Goal: Obtain resource: Obtain resource

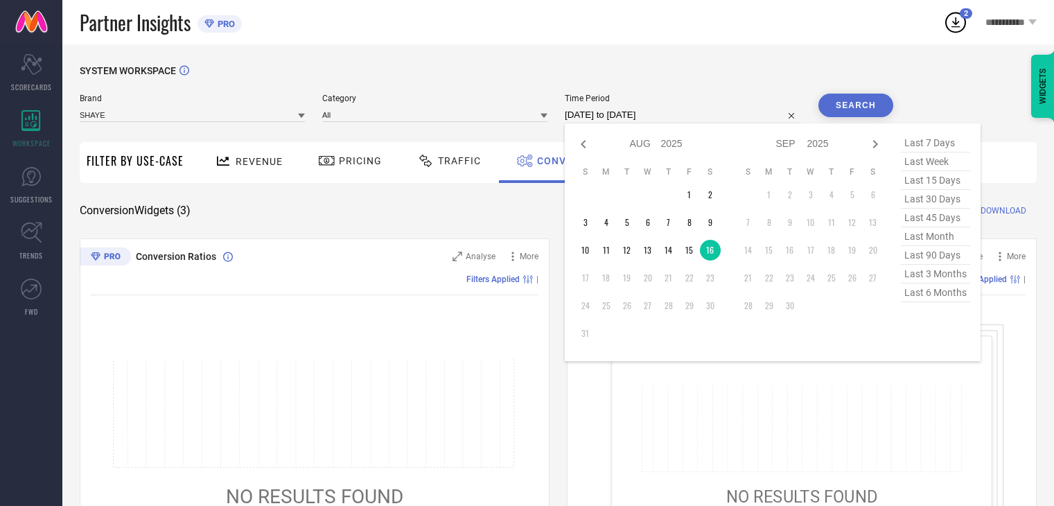
select select "7"
select select "2025"
select select "8"
select select "2025"
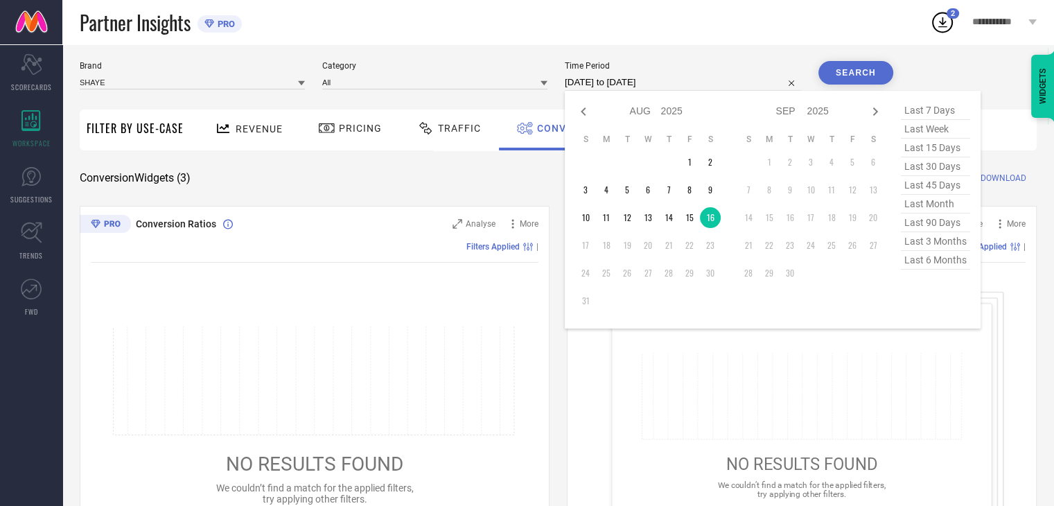
scroll to position [33, 0]
click at [633, 214] on td "12" at bounding box center [627, 217] width 21 height 21
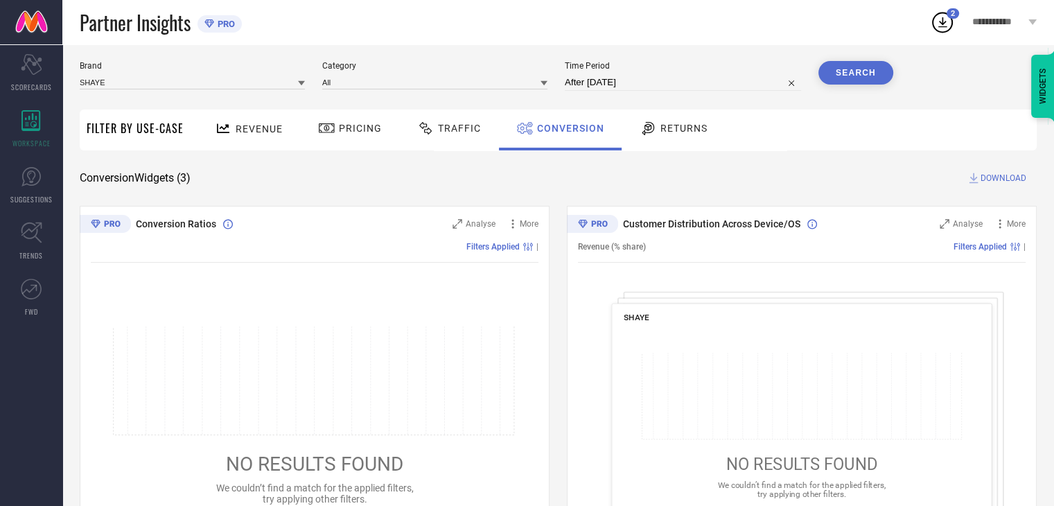
type input "[DATE] to [DATE]"
click at [865, 76] on button "Search" at bounding box center [855, 73] width 75 height 24
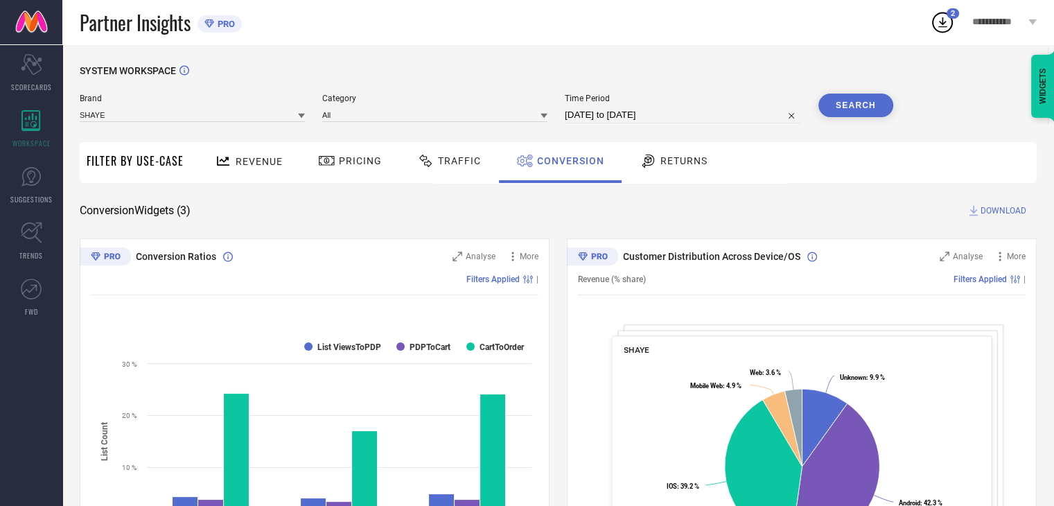
click at [990, 211] on span "DOWNLOAD" at bounding box center [1003, 211] width 46 height 14
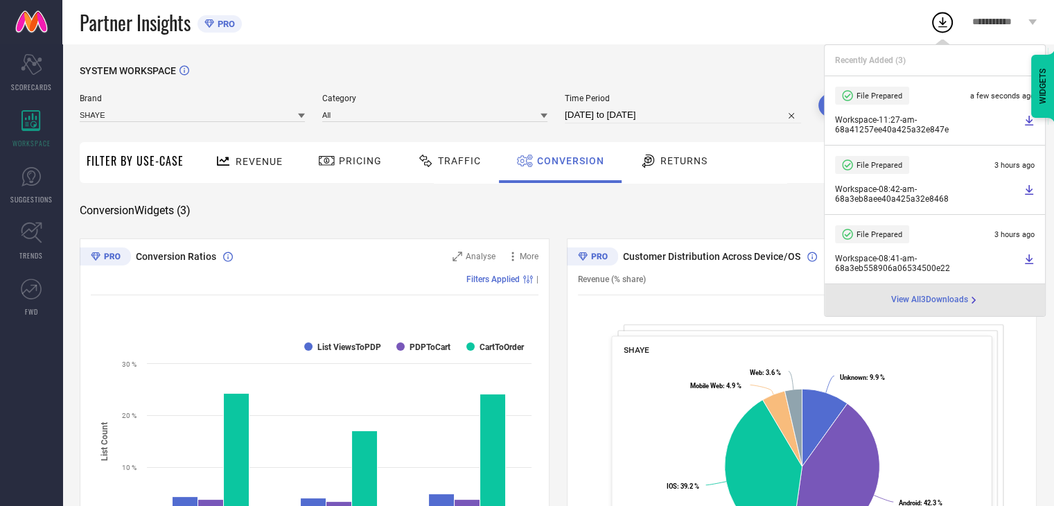
select select "7"
select select "2025"
select select "8"
select select "2025"
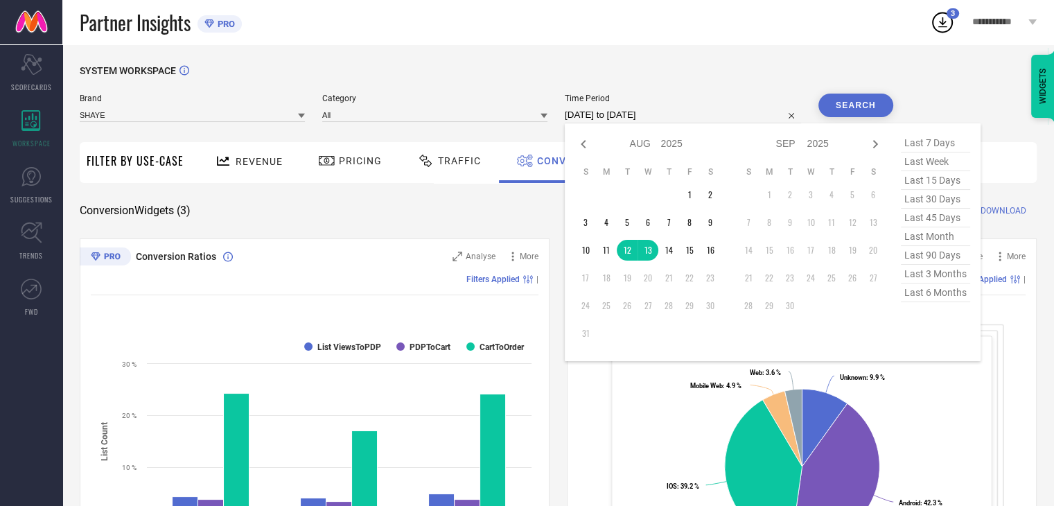
click at [696, 117] on input "[DATE] to [DATE]" at bounding box center [683, 115] width 236 height 17
click at [690, 253] on td "15" at bounding box center [689, 250] width 21 height 21
type input "[DATE] to [DATE]"
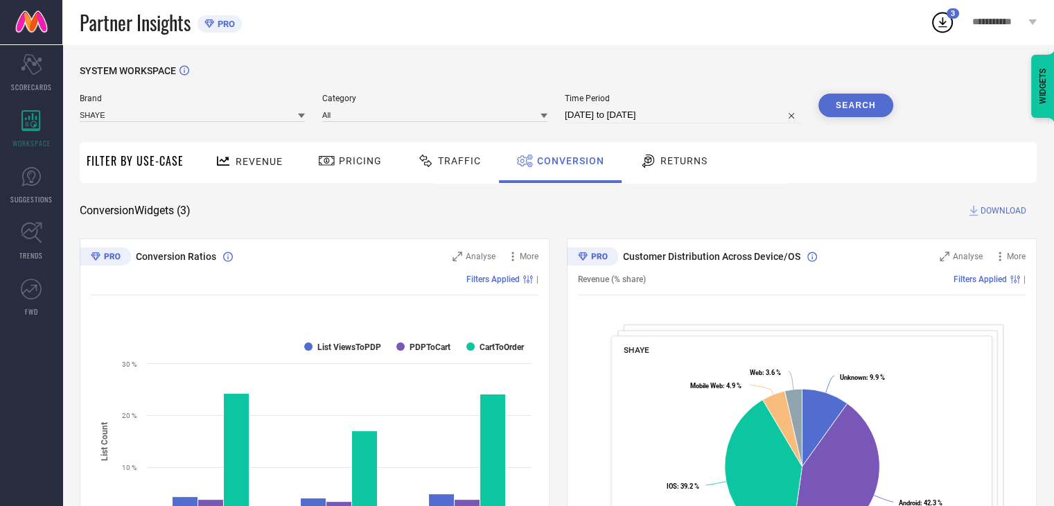
click at [875, 99] on button "Search" at bounding box center [855, 106] width 75 height 24
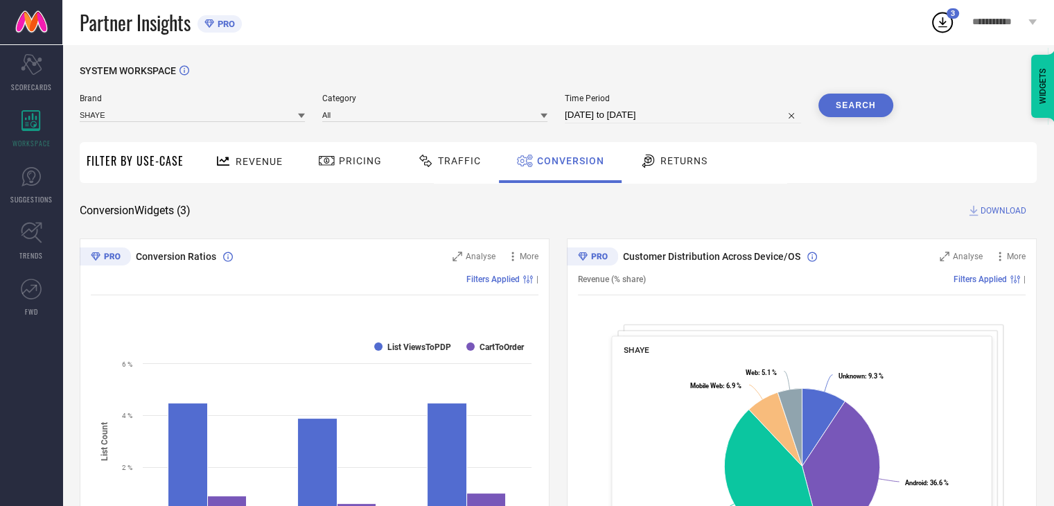
select select "7"
select select "2025"
select select "8"
select select "2025"
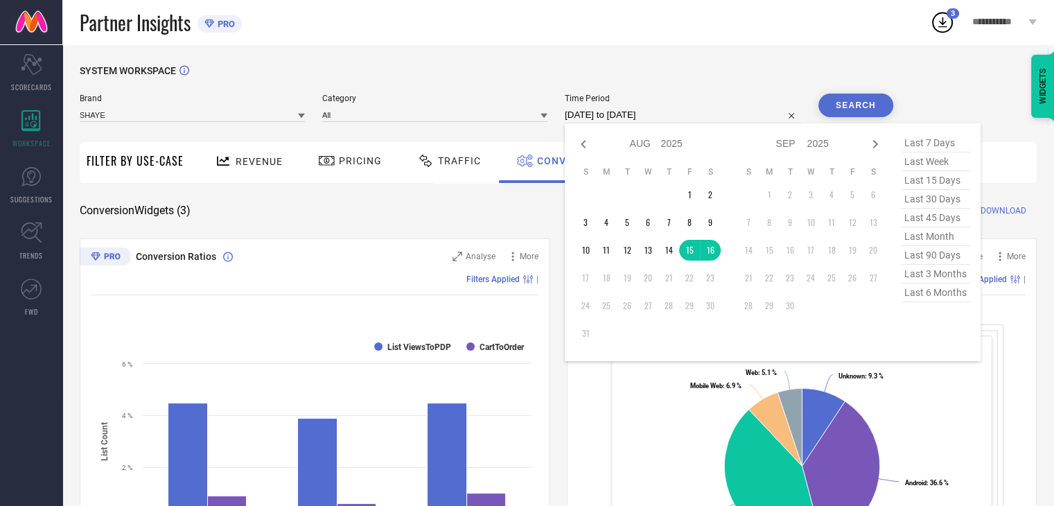
click at [714, 117] on input "[DATE] to [DATE]" at bounding box center [683, 115] width 236 height 17
click at [713, 252] on td "16" at bounding box center [710, 250] width 21 height 21
type input "[DATE] to [DATE]"
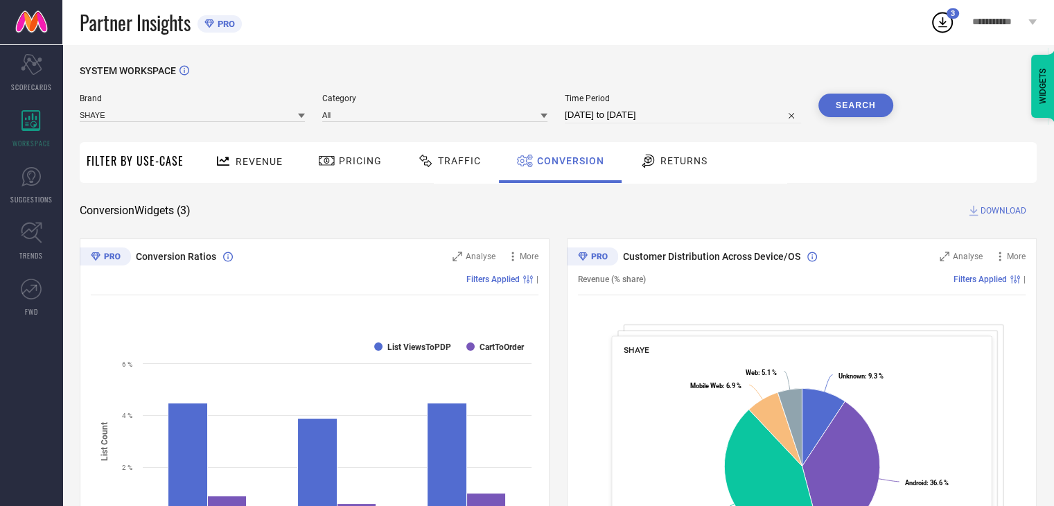
click at [848, 103] on button "Search" at bounding box center [855, 106] width 75 height 24
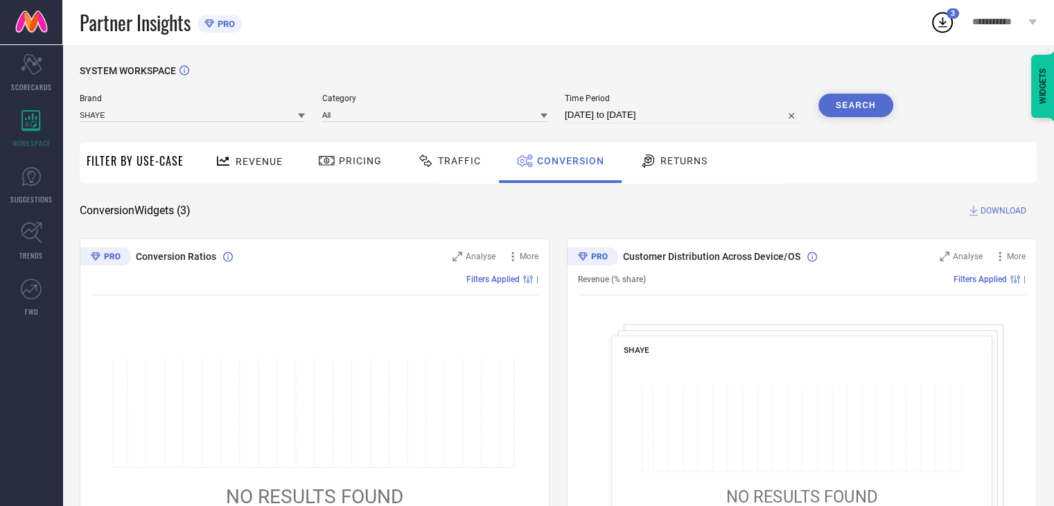
select select "7"
select select "2025"
select select "8"
select select "2025"
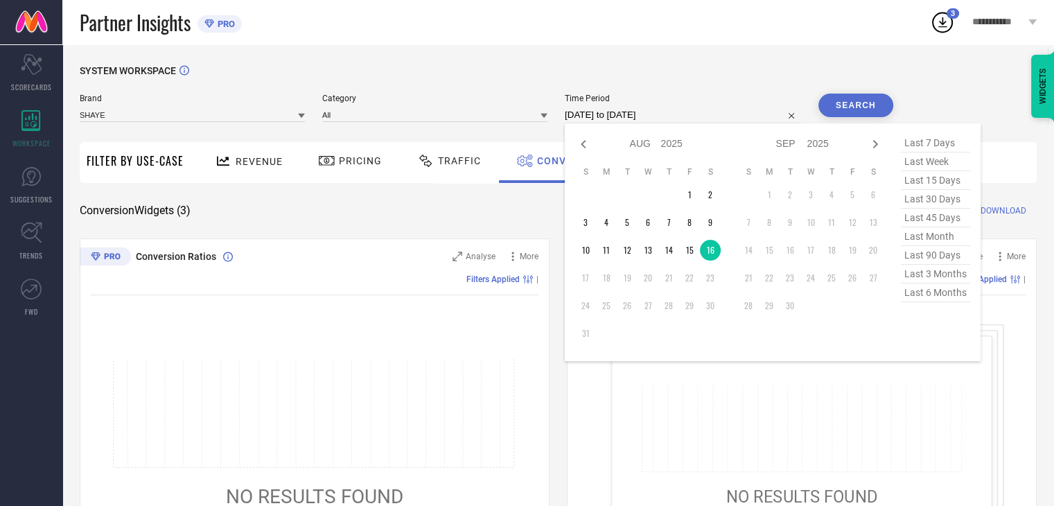
click at [729, 114] on input "[DATE] to [DATE]" at bounding box center [683, 115] width 236 height 17
click at [696, 252] on td "15" at bounding box center [689, 250] width 21 height 21
type input "[DATE] to [DATE]"
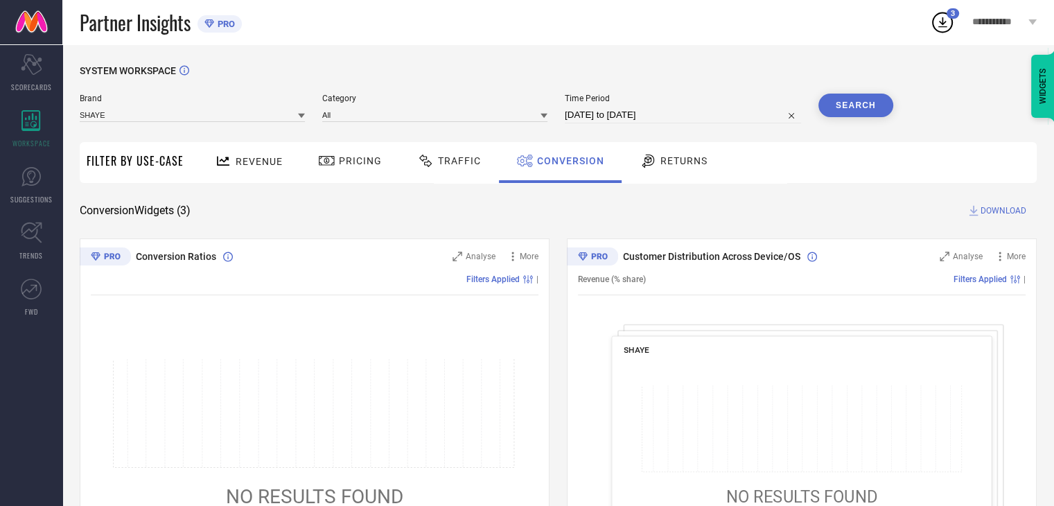
click at [1002, 211] on span "DOWNLOAD" at bounding box center [1003, 211] width 46 height 14
click at [705, 182] on div "Returns" at bounding box center [673, 162] width 103 height 41
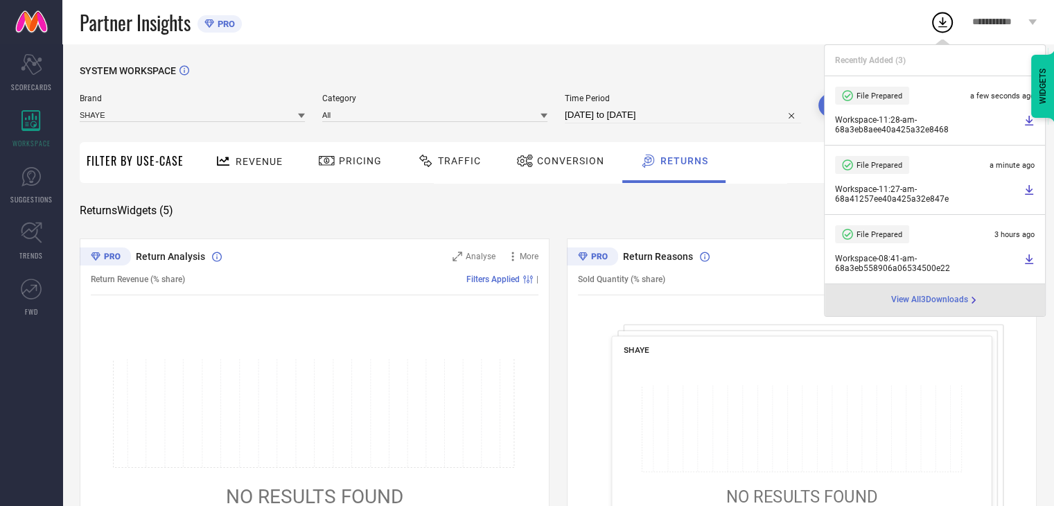
click at [594, 165] on span "Conversion" at bounding box center [570, 160] width 67 height 11
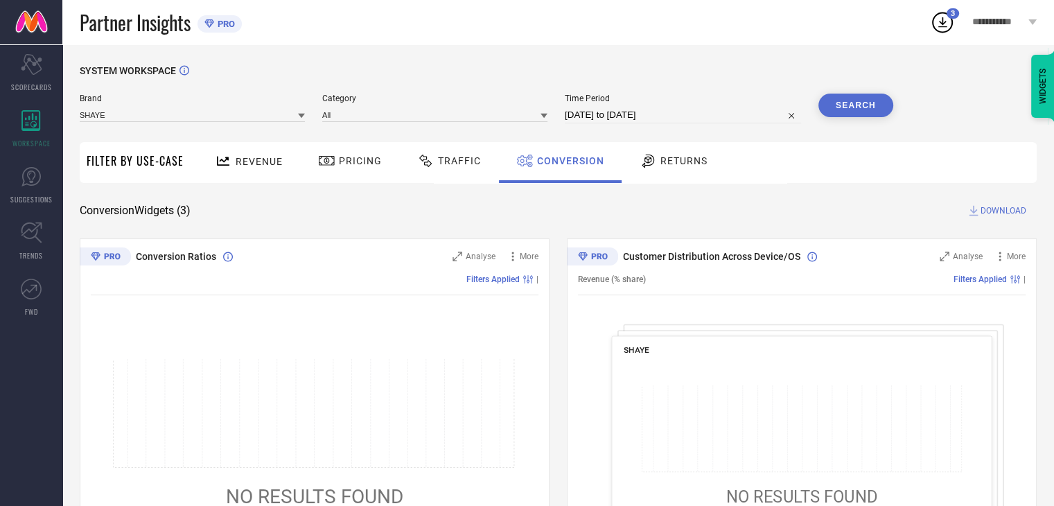
click at [848, 110] on button "Search" at bounding box center [855, 106] width 75 height 24
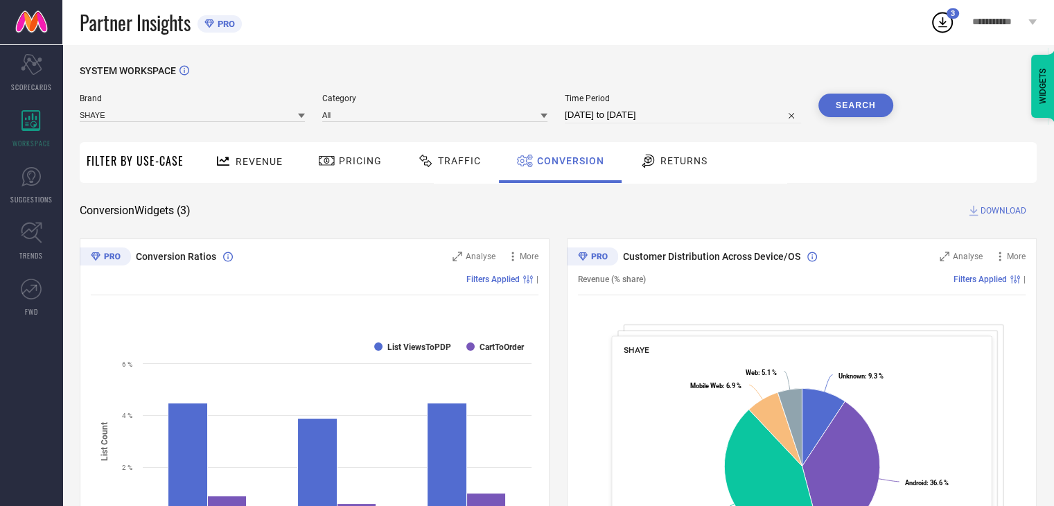
click at [987, 211] on span "DOWNLOAD" at bounding box center [1003, 211] width 46 height 14
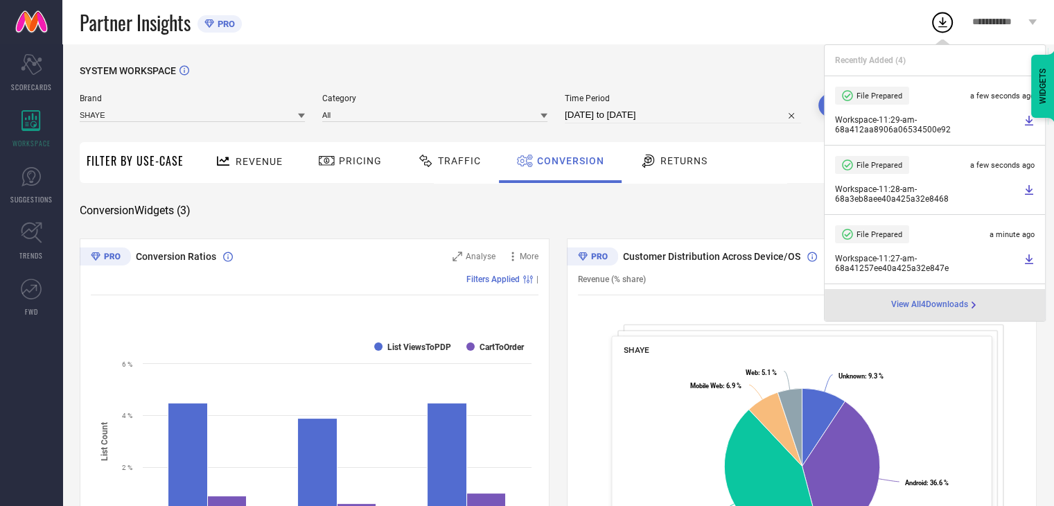
click at [945, 123] on span "Workspace - 11:29-am - 68a412aa8906a06534500e92" at bounding box center [927, 124] width 185 height 19
click at [1025, 125] on icon at bounding box center [1029, 121] width 8 height 10
